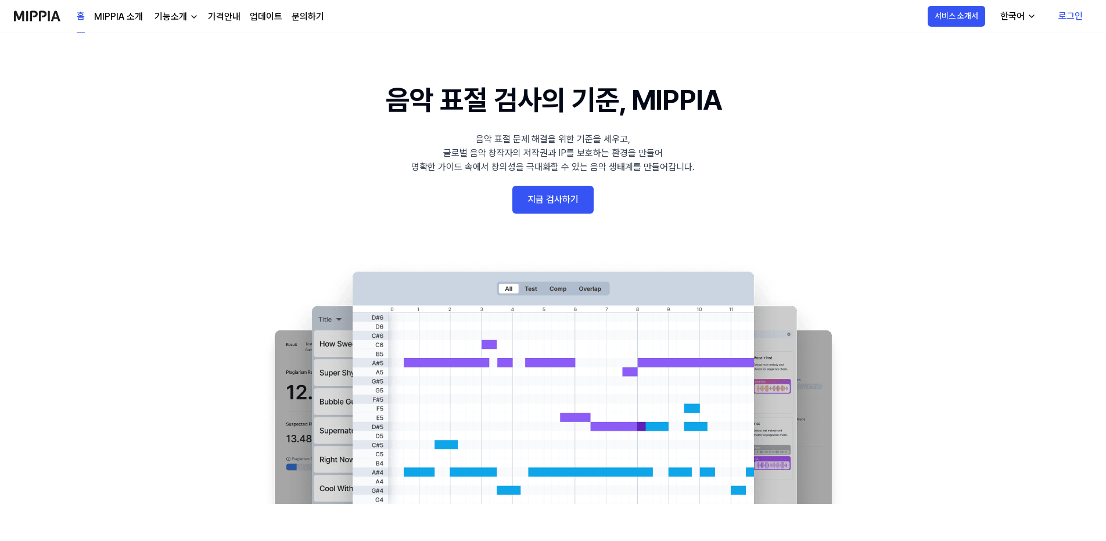
drag, startPoint x: 0, startPoint y: 0, endPoint x: 538, endPoint y: 202, distance: 574.5
click at [538, 202] on link "지금 검사하기" at bounding box center [552, 200] width 81 height 28
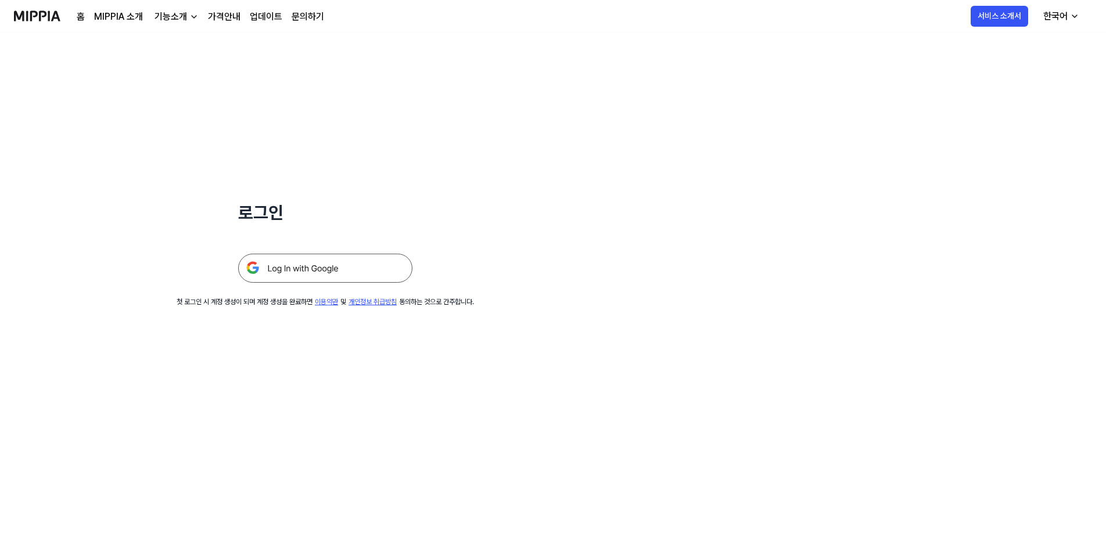
click at [332, 270] on img at bounding box center [325, 268] width 174 height 29
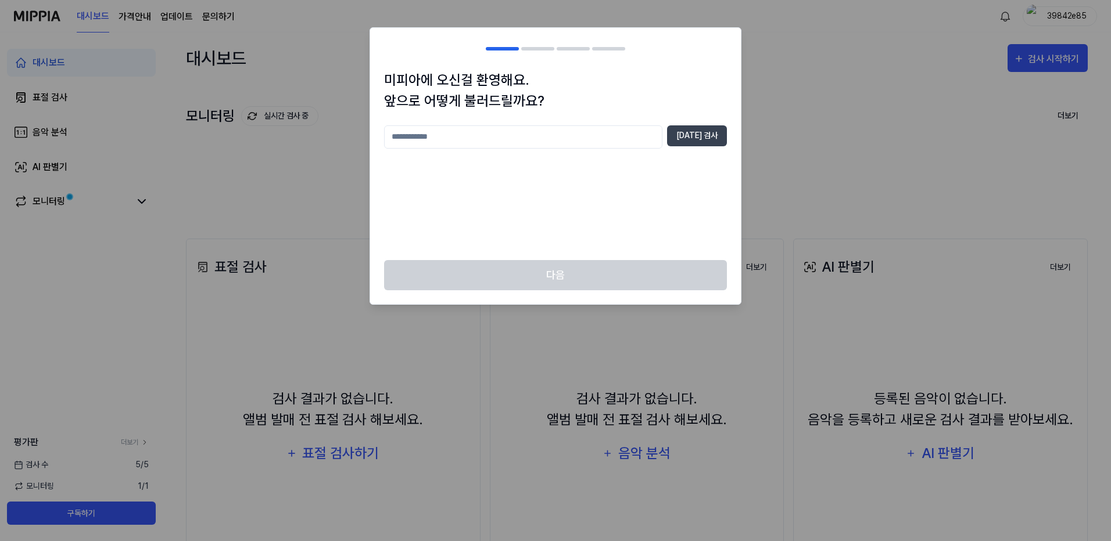
click at [576, 159] on div "중복 검사" at bounding box center [555, 185] width 343 height 121
click at [561, 150] on div "중복 검사" at bounding box center [555, 185] width 343 height 121
click at [562, 148] on div "중복 검사" at bounding box center [555, 185] width 343 height 121
click at [567, 145] on input "text" at bounding box center [523, 136] width 278 height 23
type input "*"
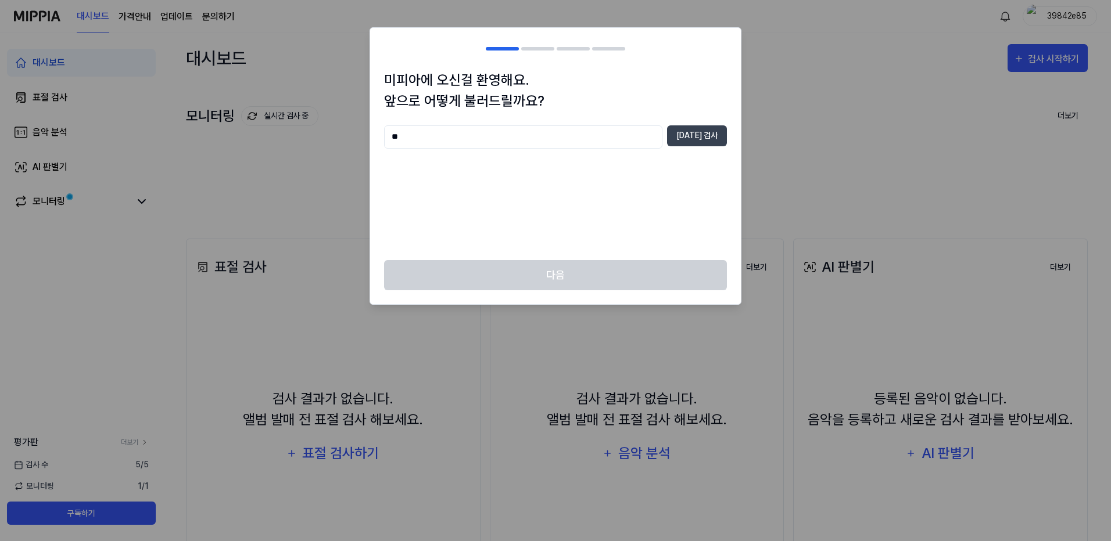
type input "*"
type input "******"
click at [711, 136] on button "중복 검사" at bounding box center [697, 135] width 60 height 21
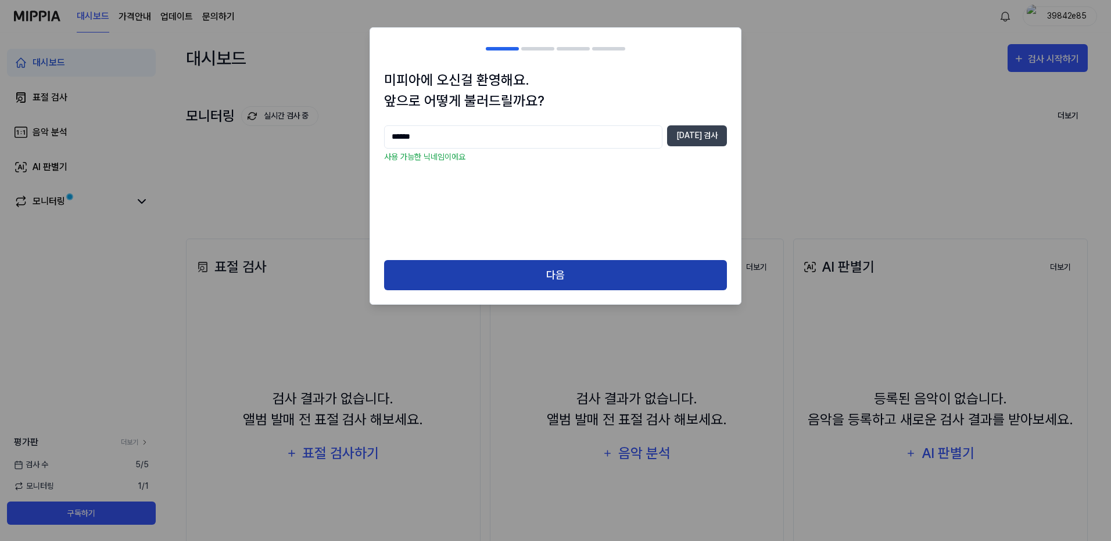
click at [505, 267] on button "다음" at bounding box center [555, 275] width 343 height 31
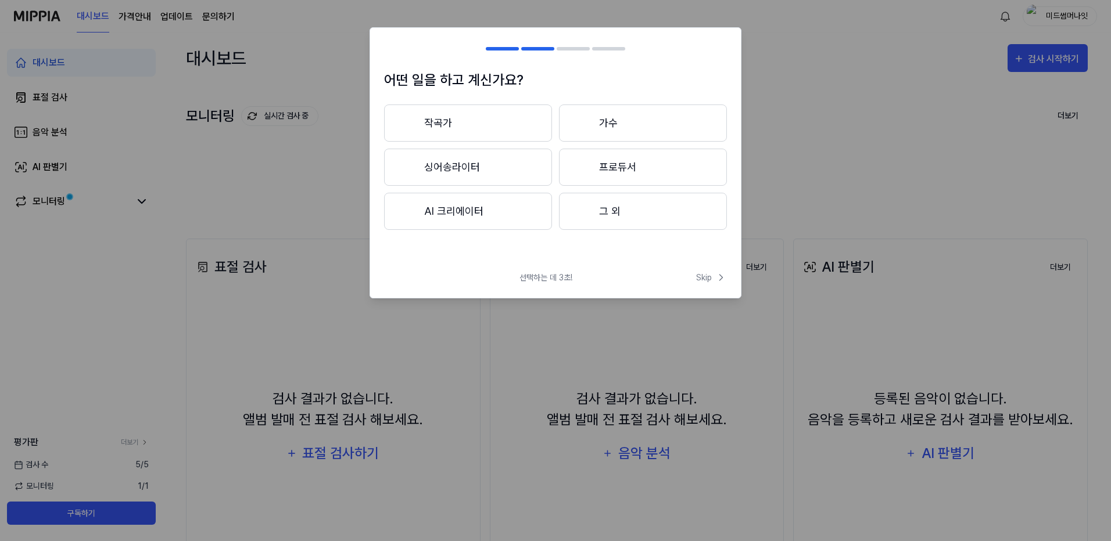
click at [488, 208] on button "AI 크리에이터" at bounding box center [468, 211] width 168 height 37
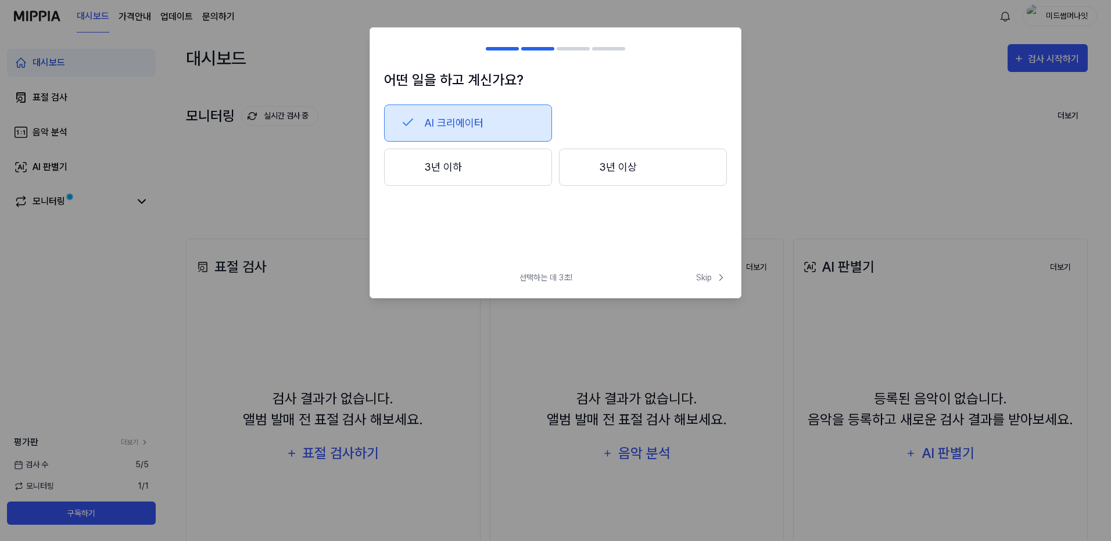
click at [498, 166] on button "3년 이하" at bounding box center [468, 167] width 168 height 37
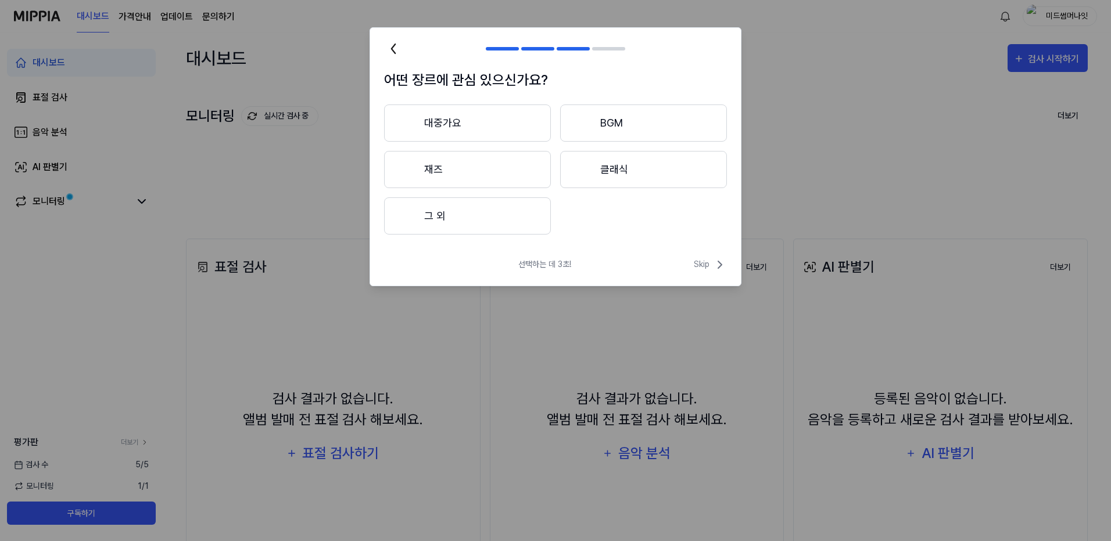
click at [501, 223] on button "그 외" at bounding box center [467, 216] width 167 height 37
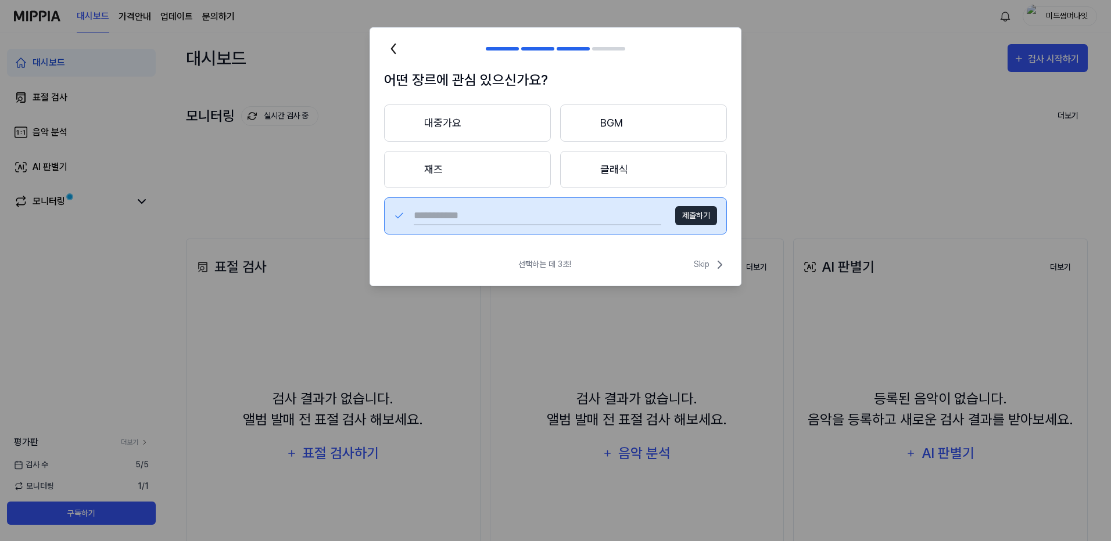
click at [507, 214] on input "text" at bounding box center [537, 216] width 247 height 19
type input "*"
type input "***"
click at [700, 218] on button "제출하기" at bounding box center [696, 215] width 42 height 19
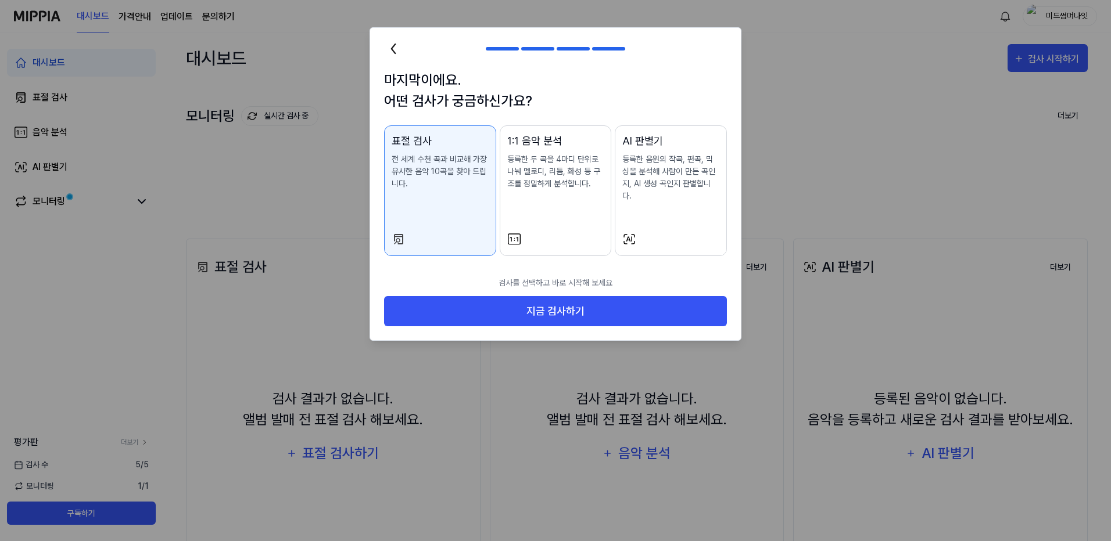
click at [554, 194] on div "1:1 음악 분석 등록한 두 곡을 4마디 단위로 나눠 멜로디, 리듬, 화성 등 구조를 정밀하게 분석합니다." at bounding box center [555, 173] width 97 height 80
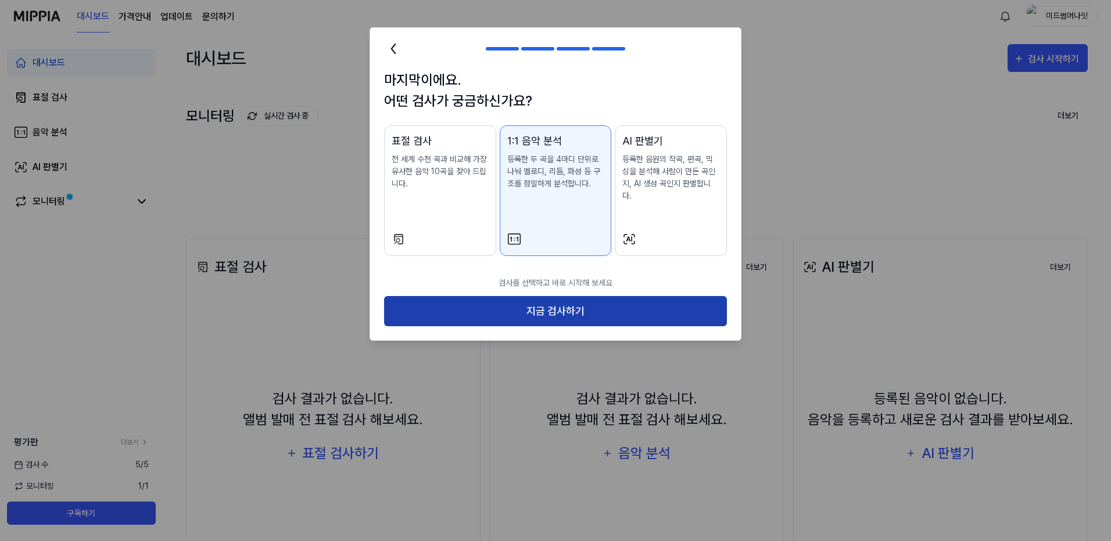
click at [540, 298] on button "지금 검사하기" at bounding box center [555, 311] width 343 height 31
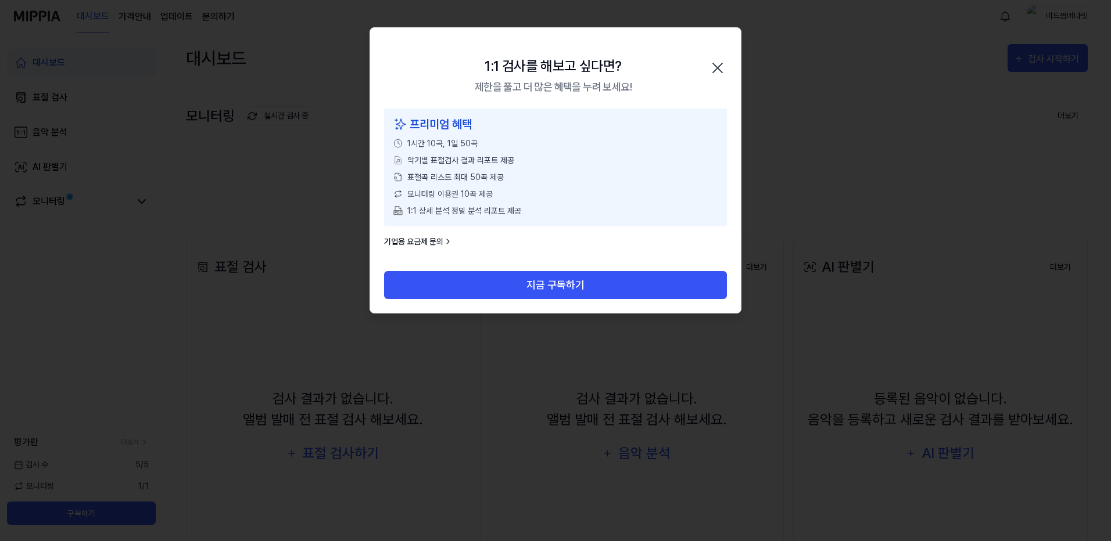
click at [720, 64] on icon "button" at bounding box center [717, 68] width 19 height 19
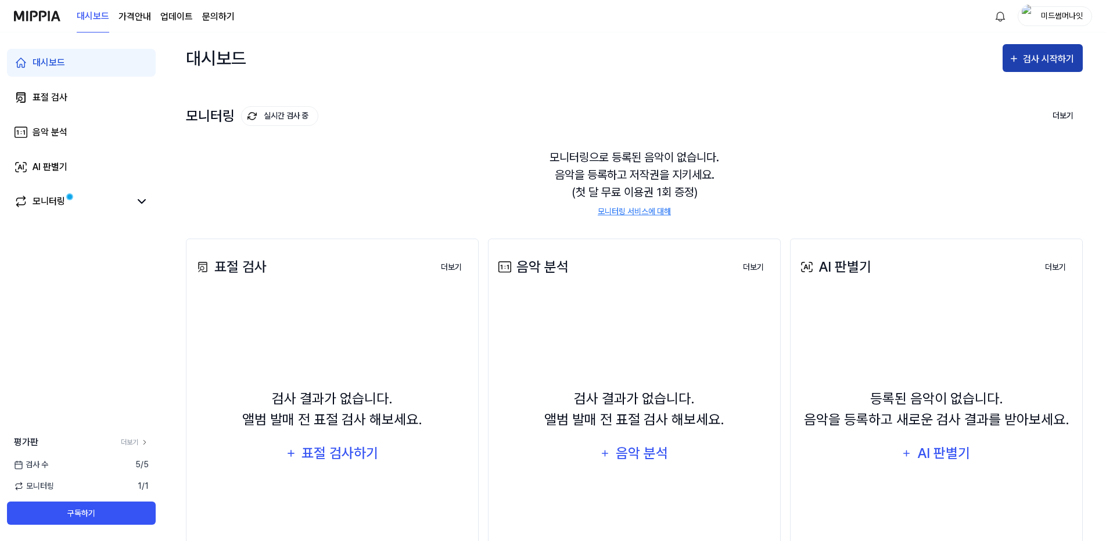
click at [1035, 52] on div "검사 시작하기" at bounding box center [1050, 59] width 54 height 15
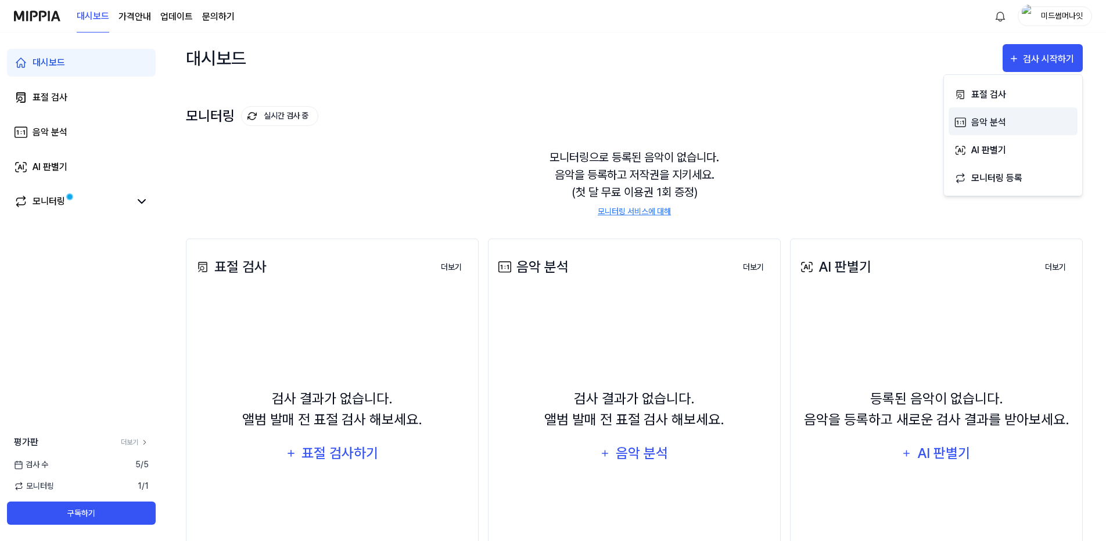
click at [1008, 121] on div "음악 분석" at bounding box center [1021, 122] width 101 height 15
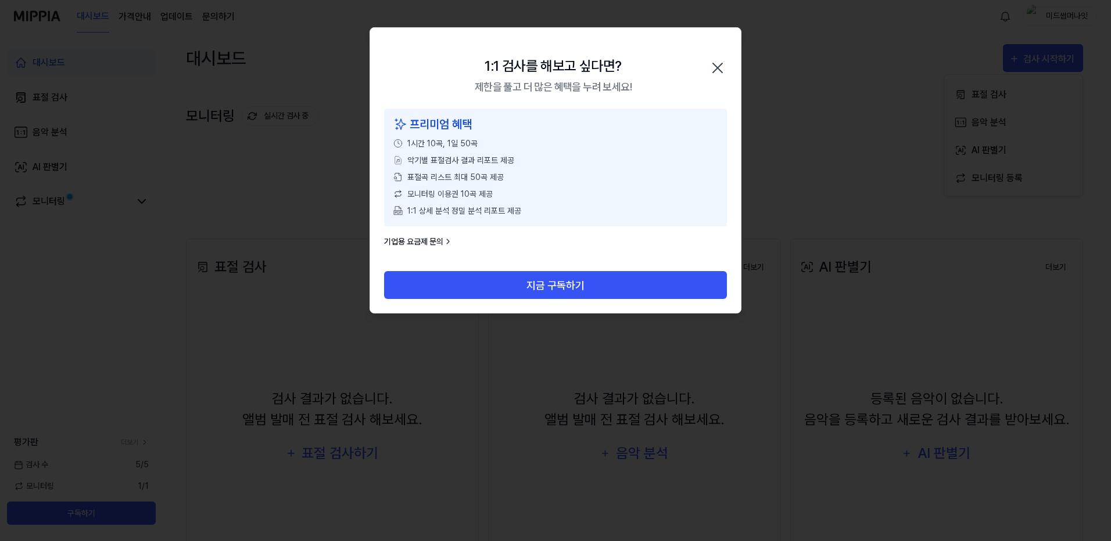
click at [717, 69] on icon "button" at bounding box center [717, 67] width 9 height 9
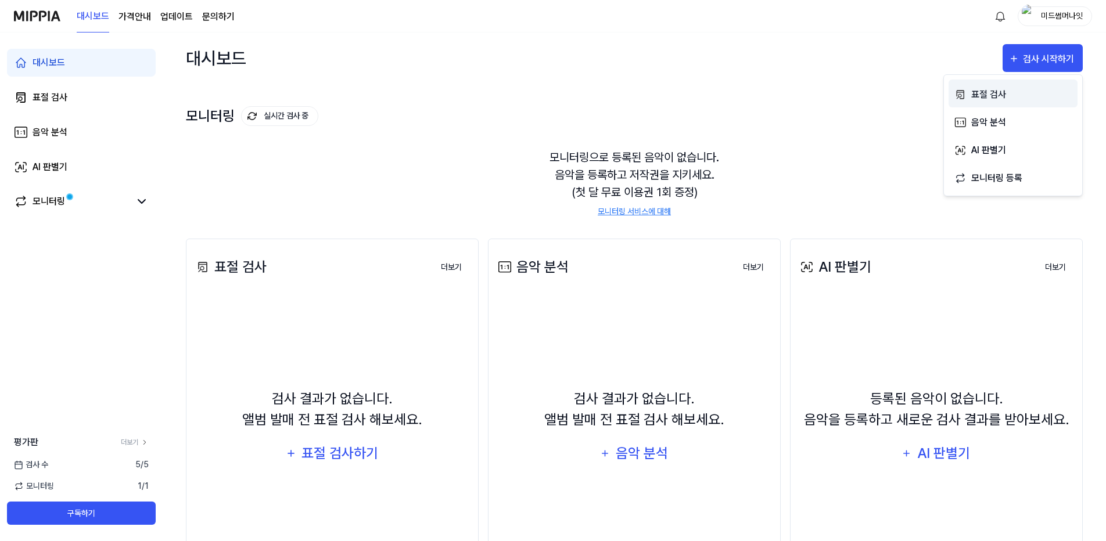
click at [1011, 96] on div "표절 검사" at bounding box center [1021, 94] width 101 height 15
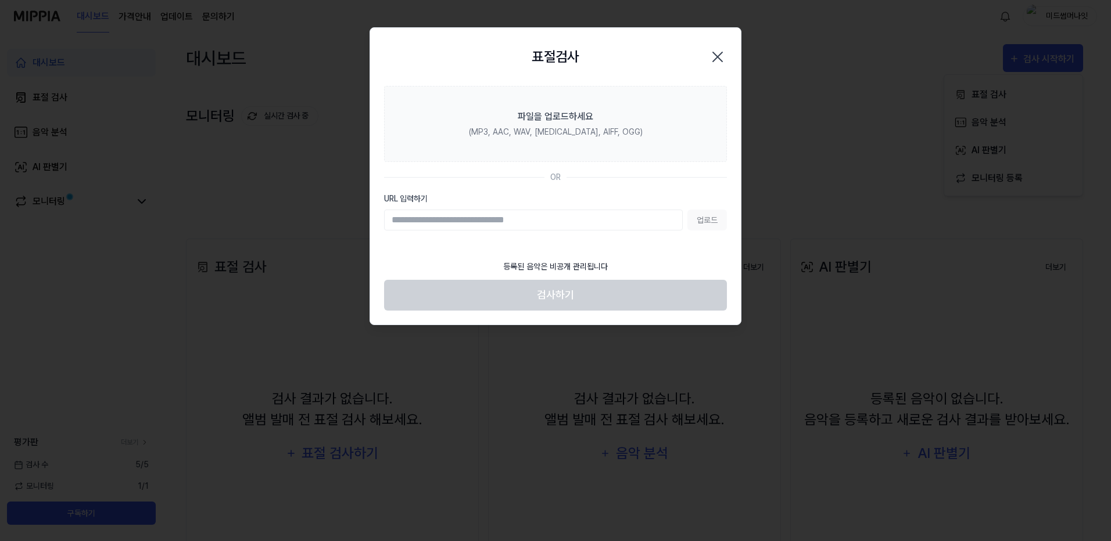
click at [507, 217] on input "URL 입력하기" at bounding box center [533, 220] width 299 height 21
paste input "**********"
type input "**********"
drag, startPoint x: 701, startPoint y: 220, endPoint x: 612, endPoint y: 249, distance: 93.5
click at [616, 250] on section "**********" at bounding box center [555, 170] width 371 height 168
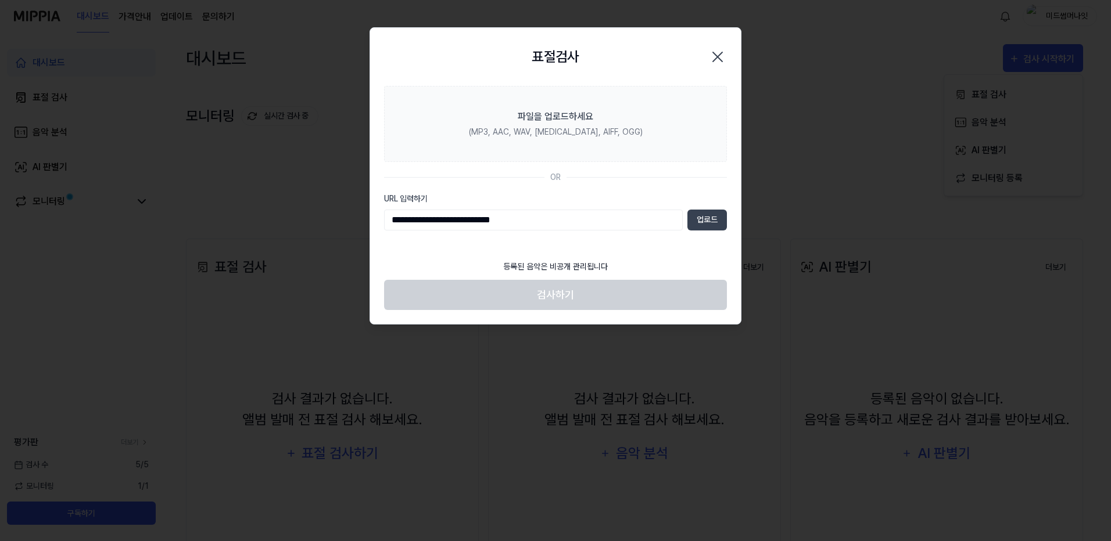
drag, startPoint x: 695, startPoint y: 220, endPoint x: 625, endPoint y: 217, distance: 70.4
click at [626, 217] on div "**********" at bounding box center [555, 220] width 343 height 21
click at [712, 218] on button "업로드" at bounding box center [707, 220] width 40 height 21
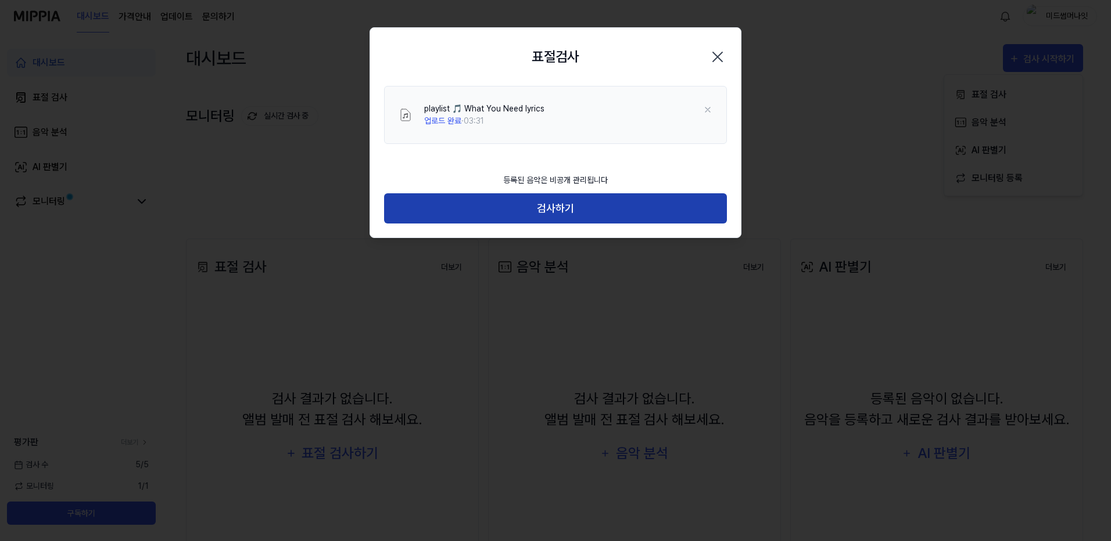
click at [539, 215] on button "검사하기" at bounding box center [555, 208] width 343 height 31
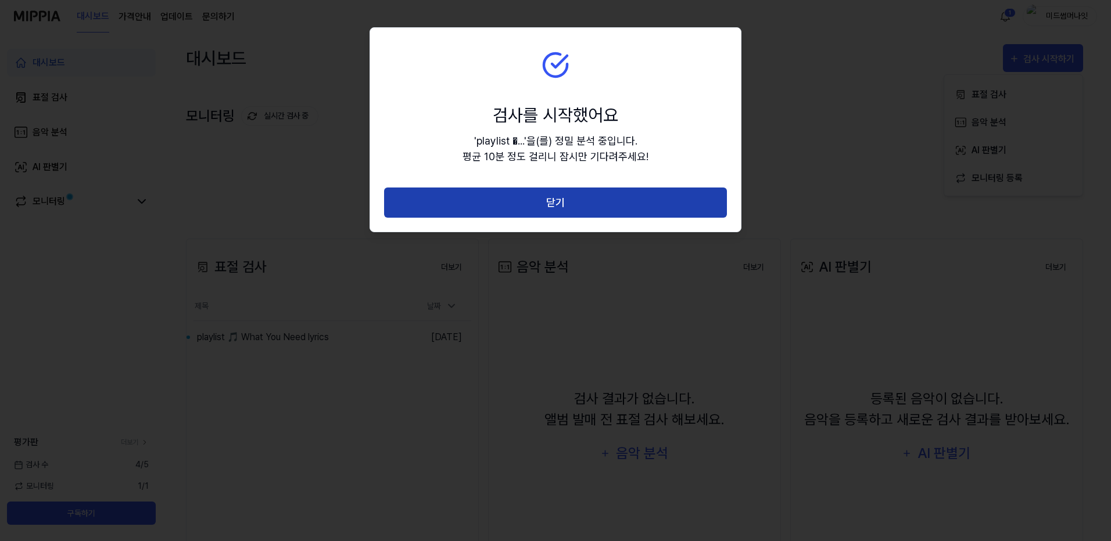
click at [611, 192] on button "닫기" at bounding box center [555, 203] width 343 height 31
